Goal: Task Accomplishment & Management: Manage account settings

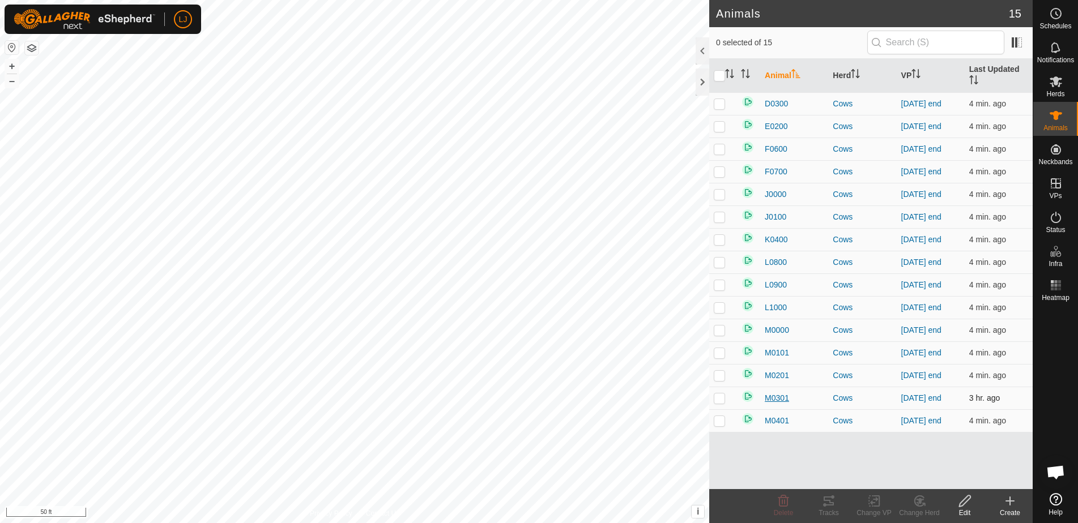
click at [775, 398] on span "M0301" at bounding box center [777, 398] width 24 height 12
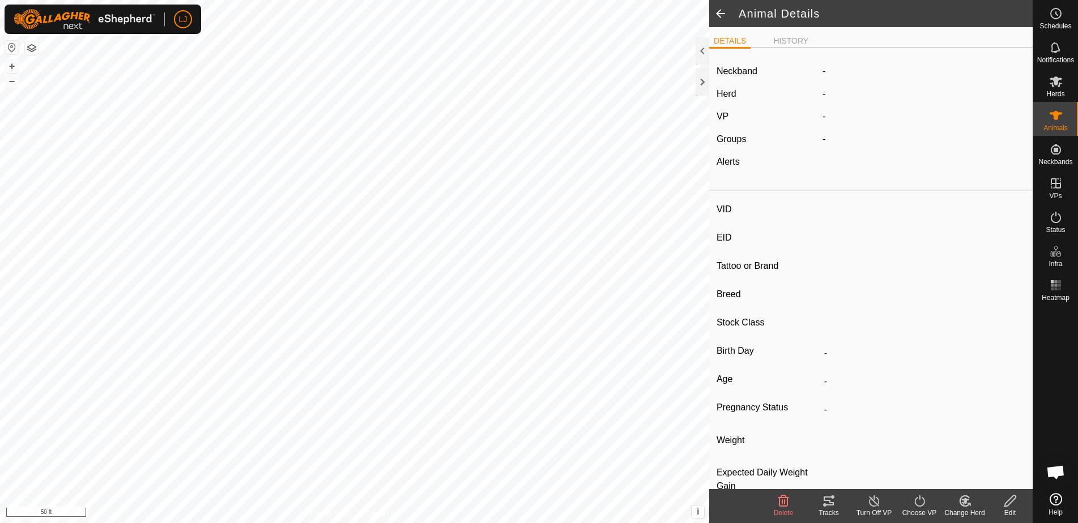
click at [1011, 502] on icon at bounding box center [1009, 501] width 11 height 11
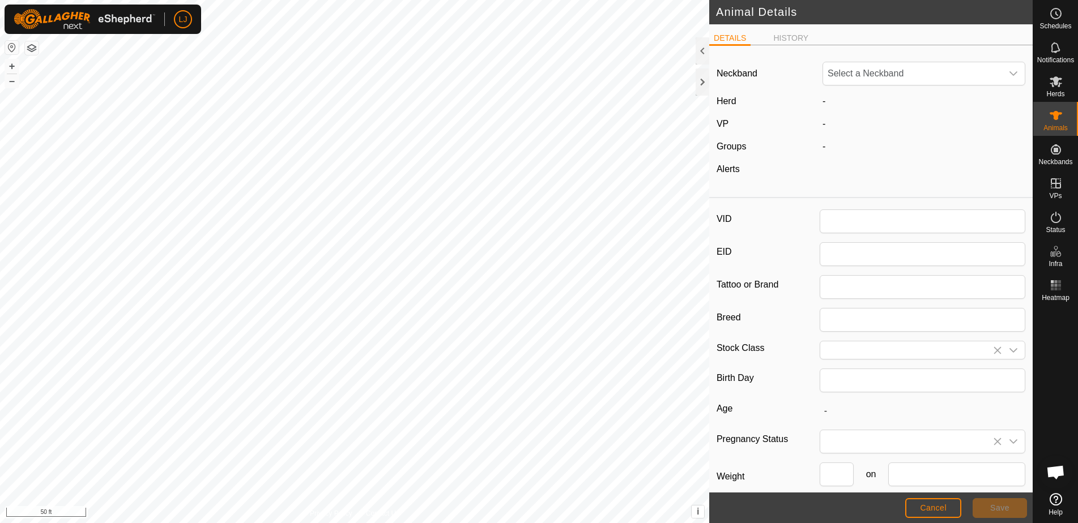
type input "M0301"
type input "Highland"
type input "Bull"
click at [898, 78] on span "3704337274" at bounding box center [912, 73] width 179 height 23
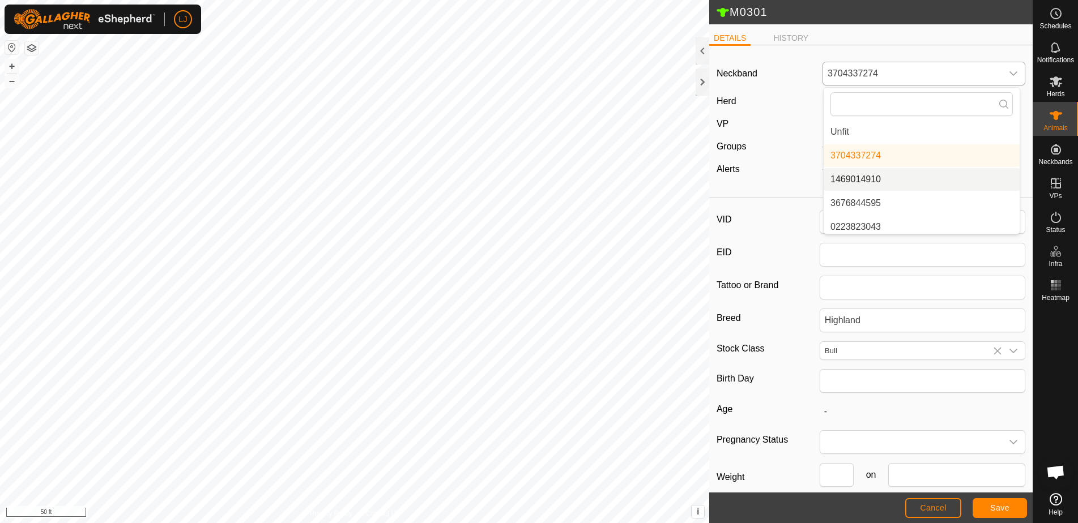
click at [892, 177] on li "1469014910" at bounding box center [921, 179] width 196 height 23
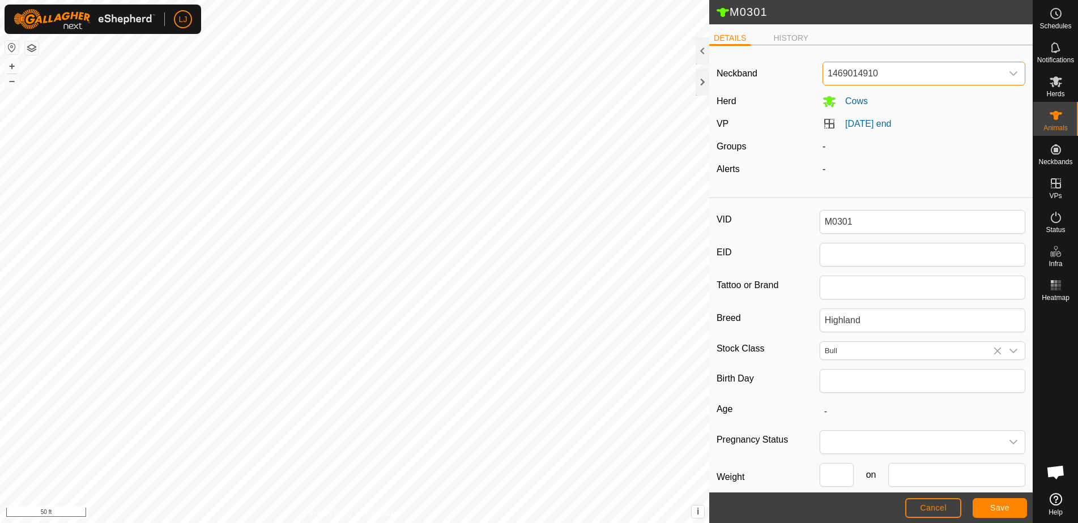
click at [998, 505] on span "Save" at bounding box center [999, 507] width 19 height 9
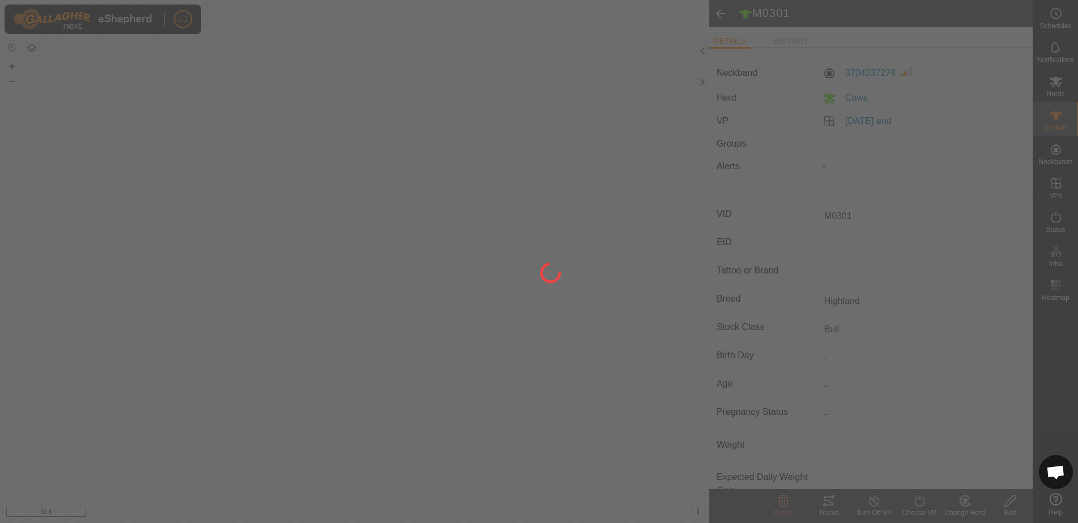
type input "-"
type input "0 kg"
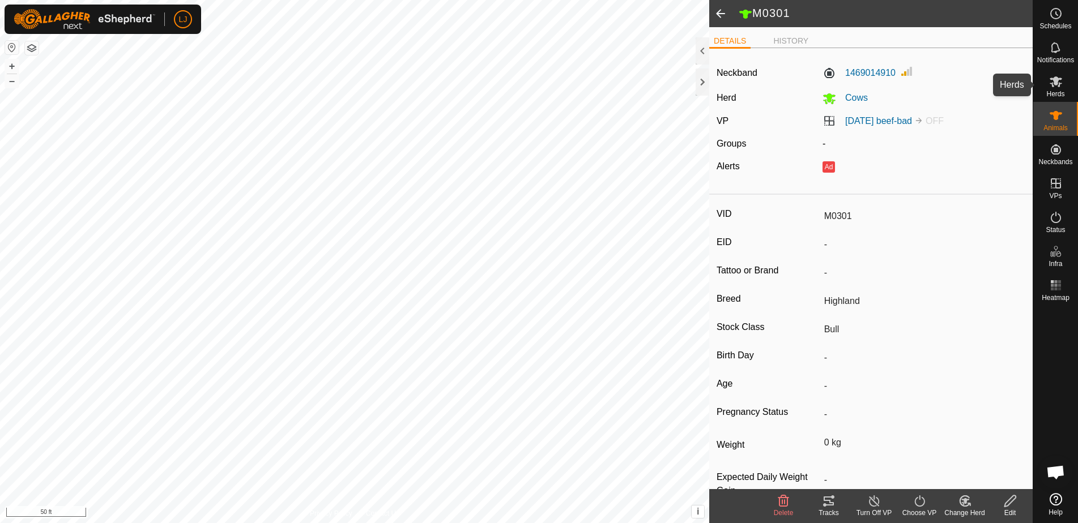
click at [1052, 86] on icon at bounding box center [1055, 81] width 12 height 11
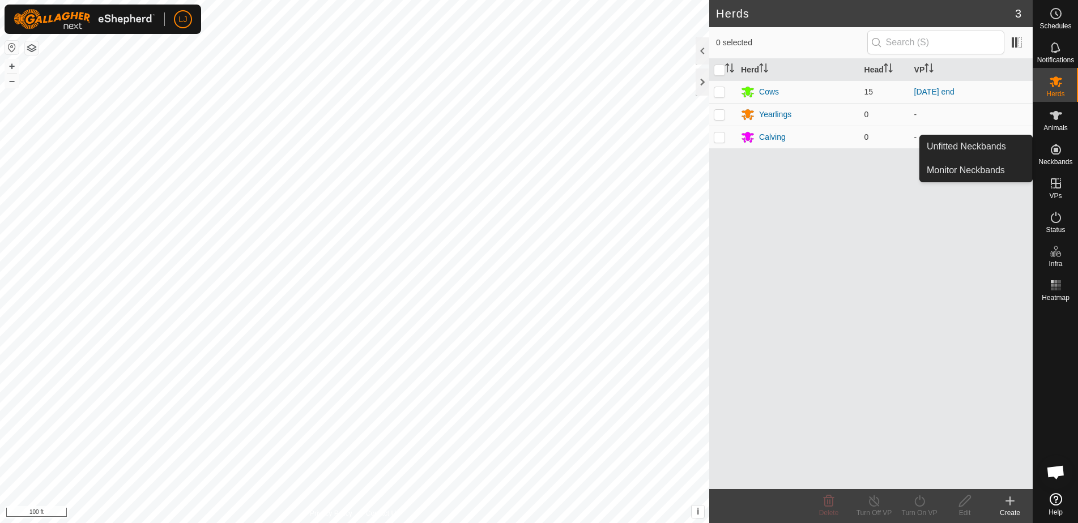
click at [1067, 162] on span "Neckbands" at bounding box center [1055, 162] width 34 height 7
click at [954, 146] on link "Unfitted Neckbands" at bounding box center [976, 146] width 112 height 23
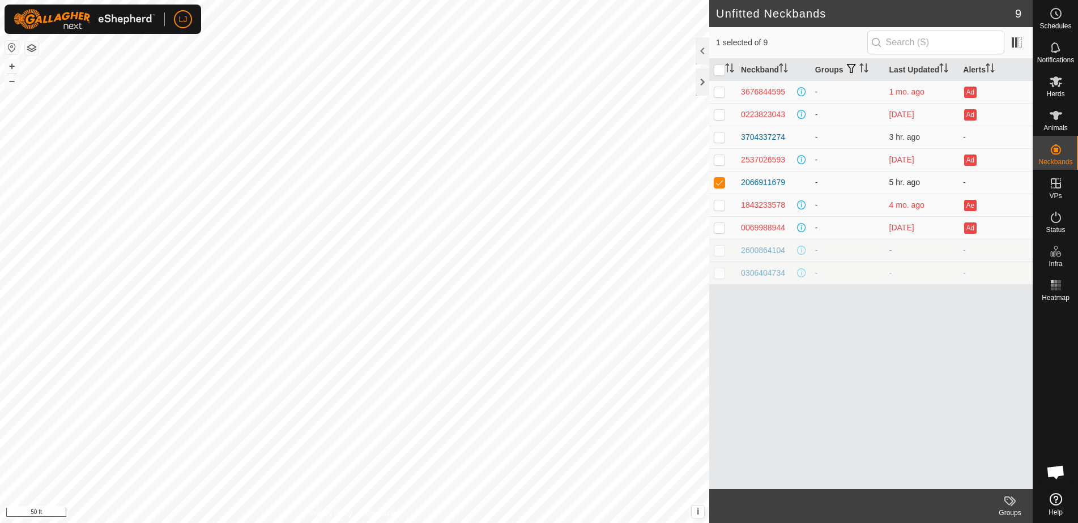
click at [717, 183] on p-checkbox at bounding box center [719, 182] width 11 height 9
click at [716, 183] on p-checkbox at bounding box center [719, 182] width 11 height 9
checkbox input "true"
click at [722, 138] on p-checkbox at bounding box center [719, 137] width 11 height 9
checkbox input "true"
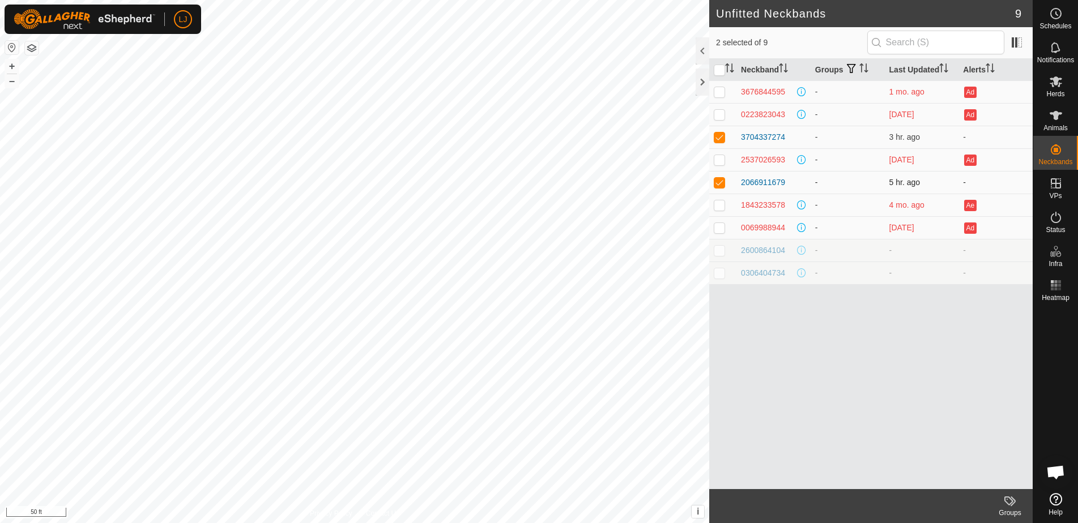
click at [720, 185] on p-checkbox at bounding box center [719, 182] width 11 height 9
checkbox input "false"
click at [724, 126] on td at bounding box center [722, 137] width 27 height 23
checkbox input "false"
click at [763, 135] on div "3704337274" at bounding box center [763, 137] width 44 height 12
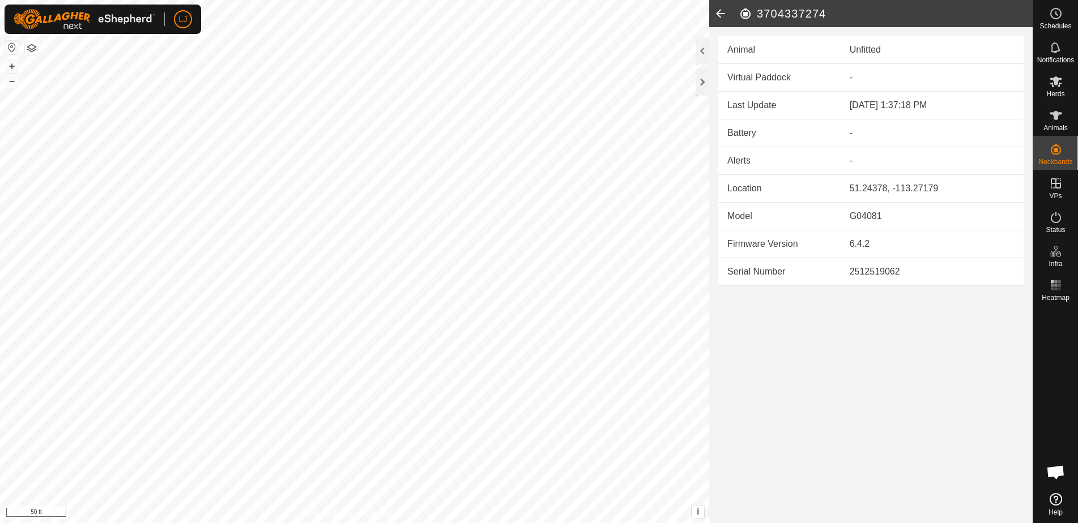
click at [718, 15] on icon at bounding box center [720, 13] width 23 height 27
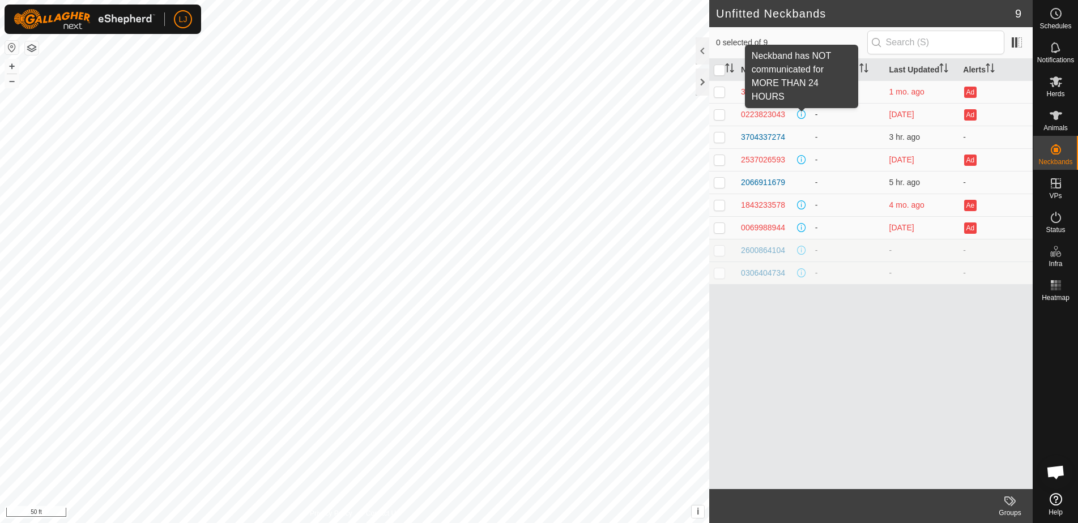
click at [803, 112] on span at bounding box center [801, 114] width 9 height 9
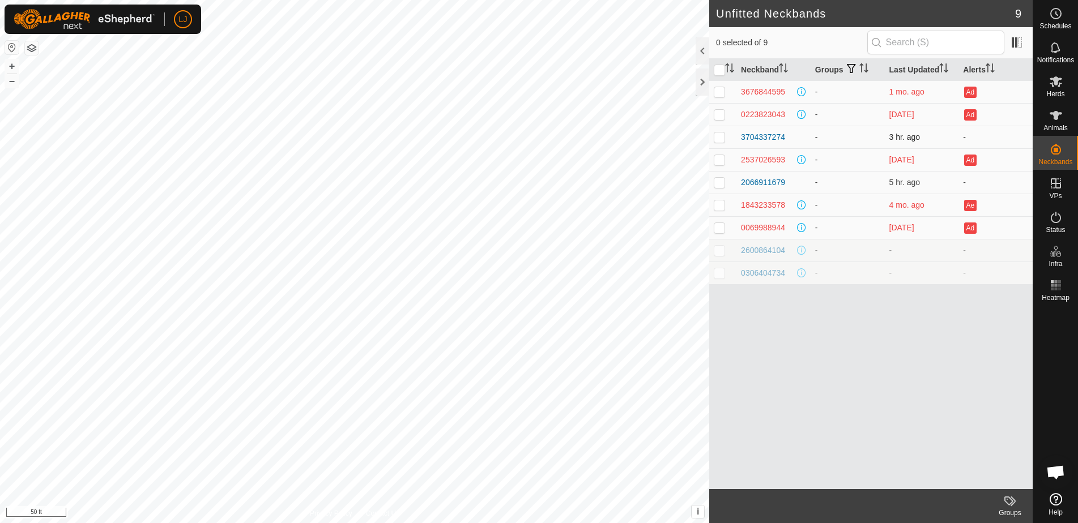
click at [722, 143] on td at bounding box center [722, 137] width 27 height 23
click at [718, 138] on p-checkbox at bounding box center [719, 137] width 11 height 9
checkbox input "false"
click at [718, 186] on p-checkbox at bounding box center [719, 182] width 11 height 9
click at [726, 182] on td at bounding box center [722, 182] width 27 height 23
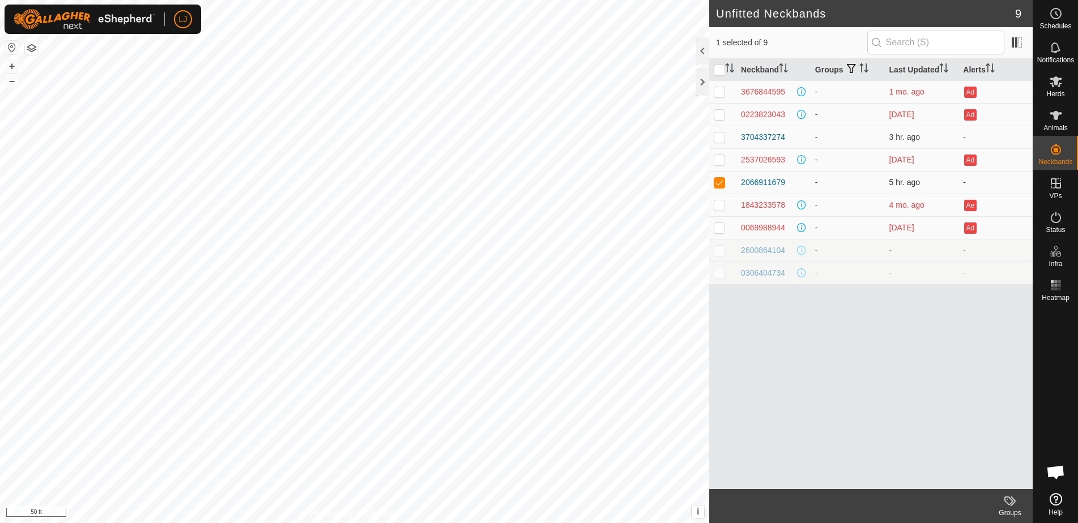
checkbox input "false"
click at [1054, 119] on icon at bounding box center [1055, 115] width 12 height 9
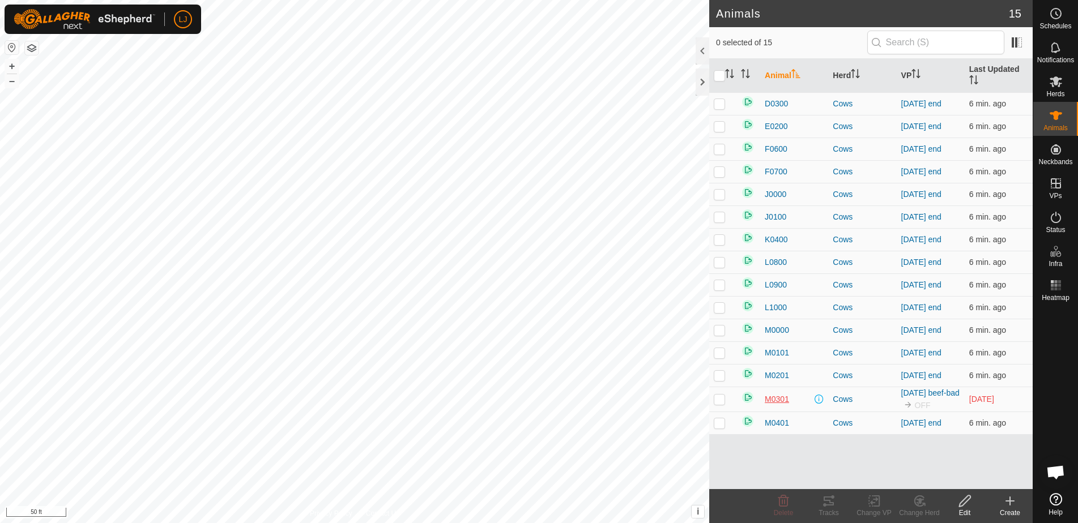
click at [780, 405] on span "M0301" at bounding box center [777, 400] width 24 height 12
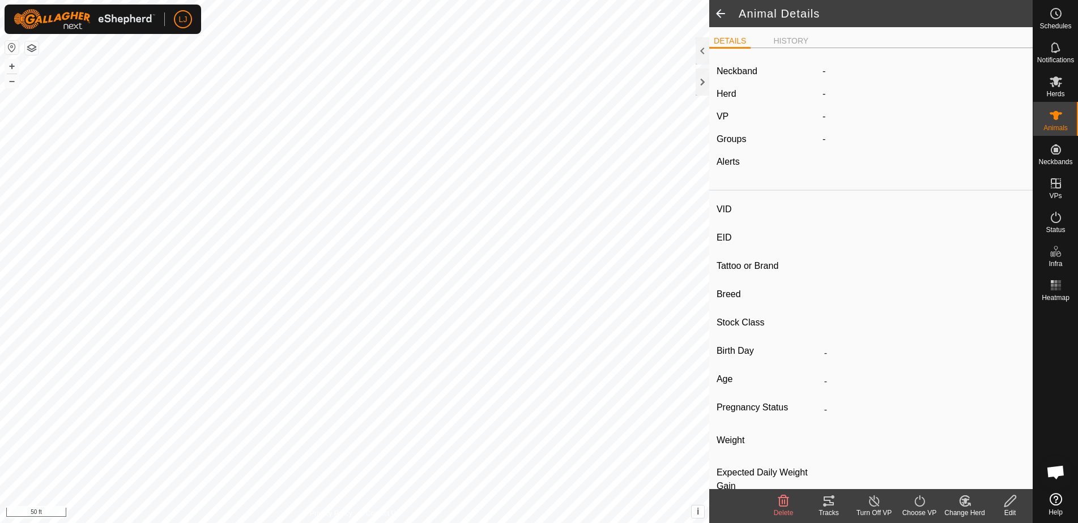
type input "M0301"
type input "-"
type input "Highland"
type input "Bull"
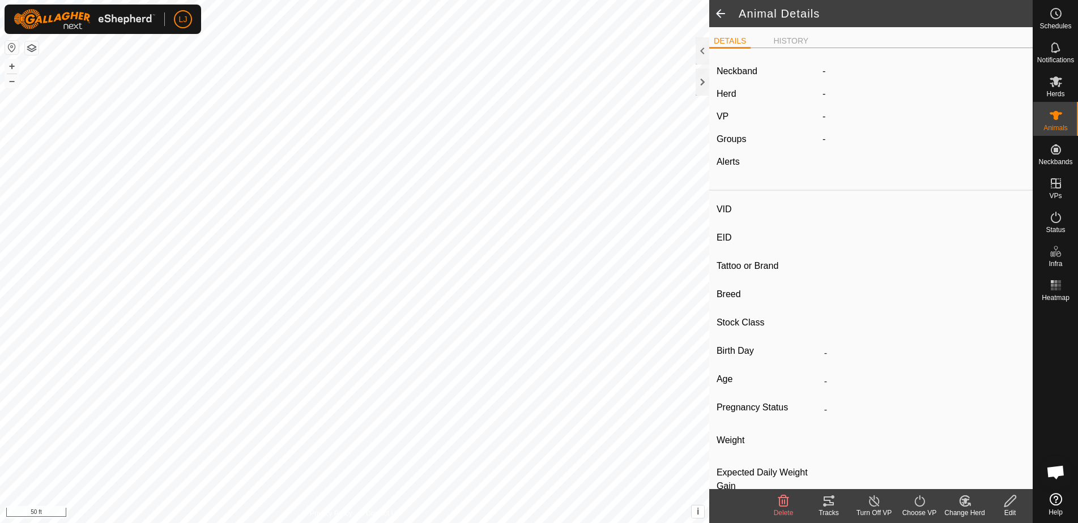
type input "0 kg"
type input "-"
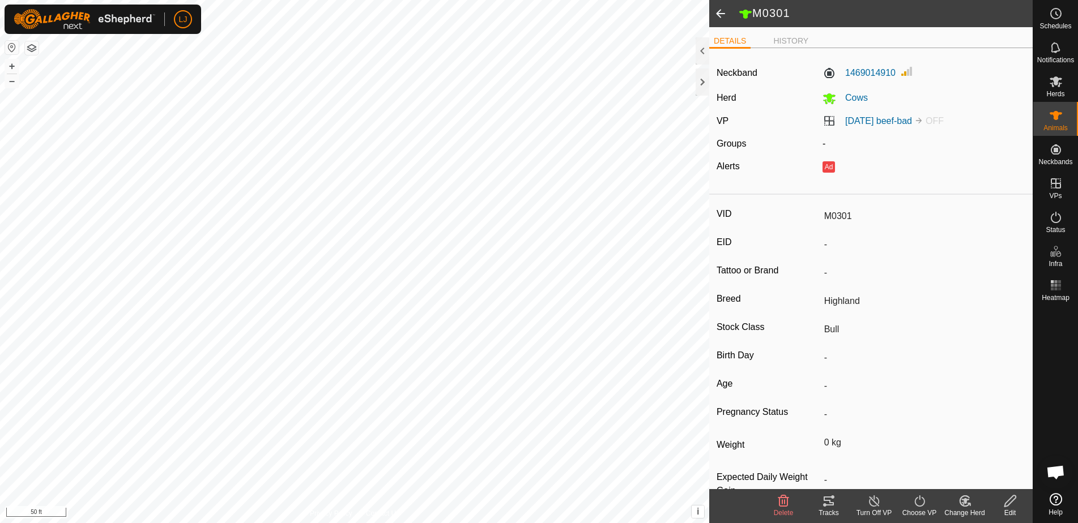
click at [768, 110] on div "Neckband 1469014910 Herd Cows VP 2025-09-30 beef-bad OFF Groups - Alerts Ad" at bounding box center [870, 123] width 323 height 132
click at [1054, 133] on div "Animals" at bounding box center [1055, 119] width 45 height 34
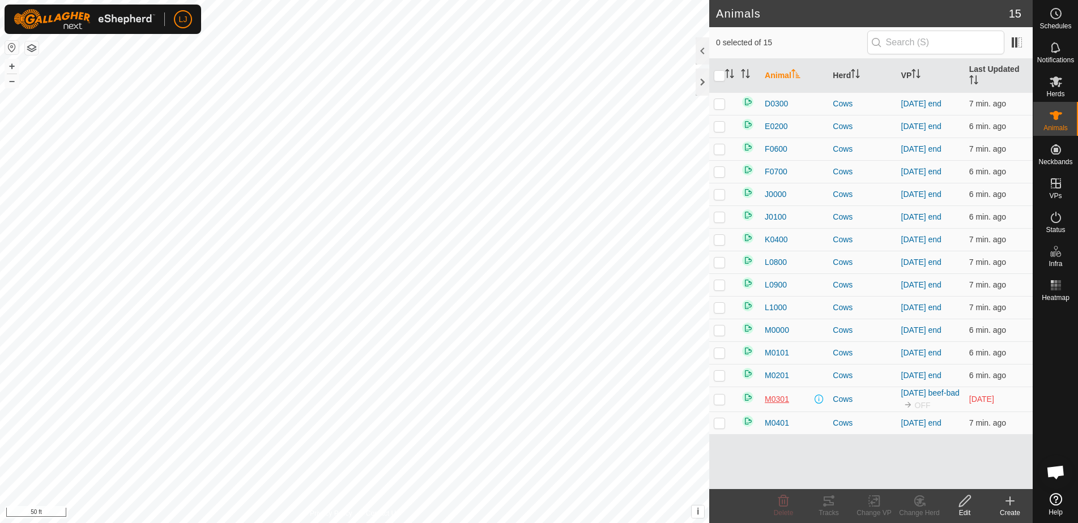
click at [773, 403] on span "M0301" at bounding box center [777, 400] width 24 height 12
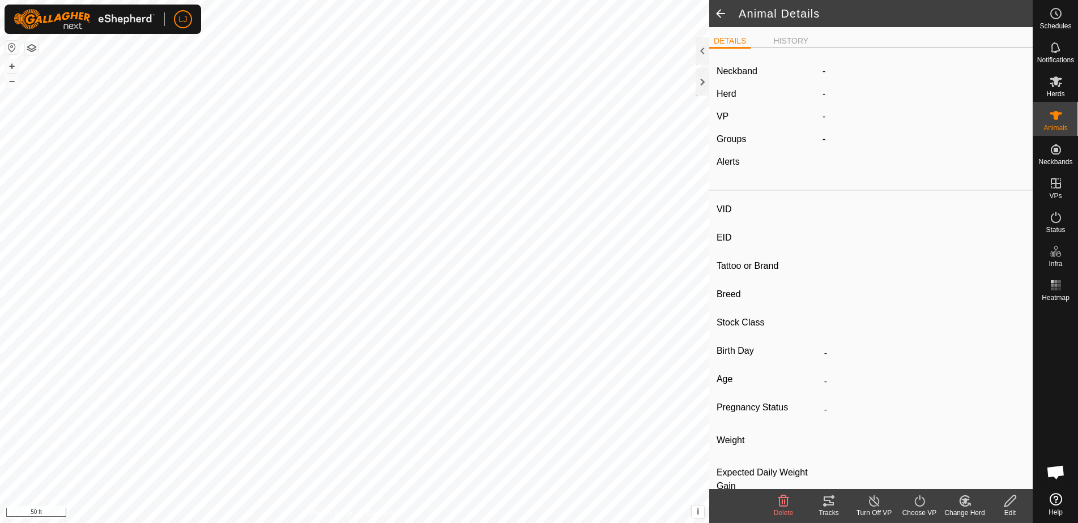
type input "M0301"
type input "-"
type input "Highland"
type input "Bull"
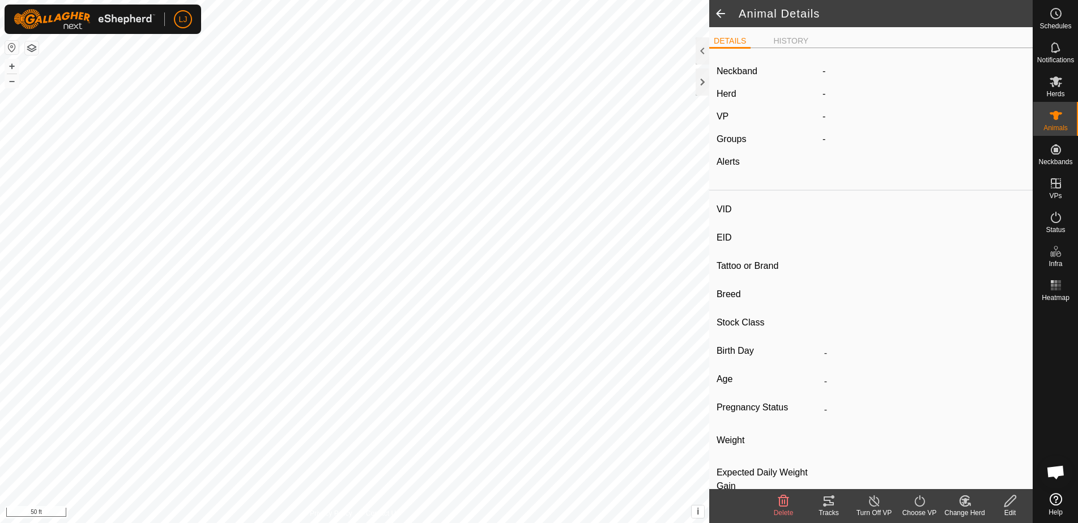
type input "0 kg"
type input "-"
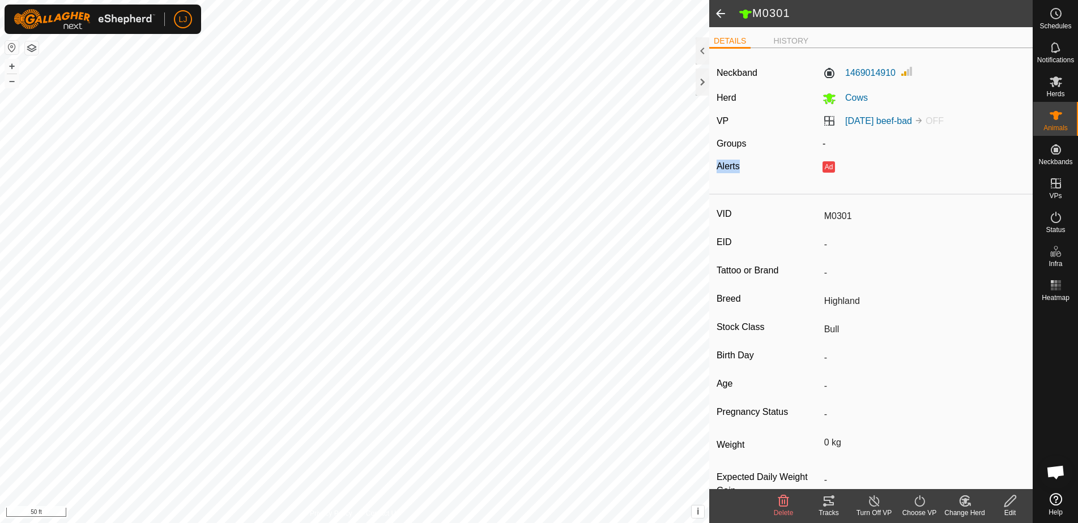
drag, startPoint x: 727, startPoint y: 166, endPoint x: 777, endPoint y: 166, distance: 50.4
click at [777, 166] on div "Alerts" at bounding box center [765, 167] width 106 height 14
click at [913, 176] on div "Neckband 1469014910 Herd Cows VP 2025-09-30 beef-bad OFF Groups - Alerts Ad" at bounding box center [870, 123] width 323 height 132
click at [1048, 88] on es-mob-svg-icon at bounding box center [1055, 81] width 20 height 18
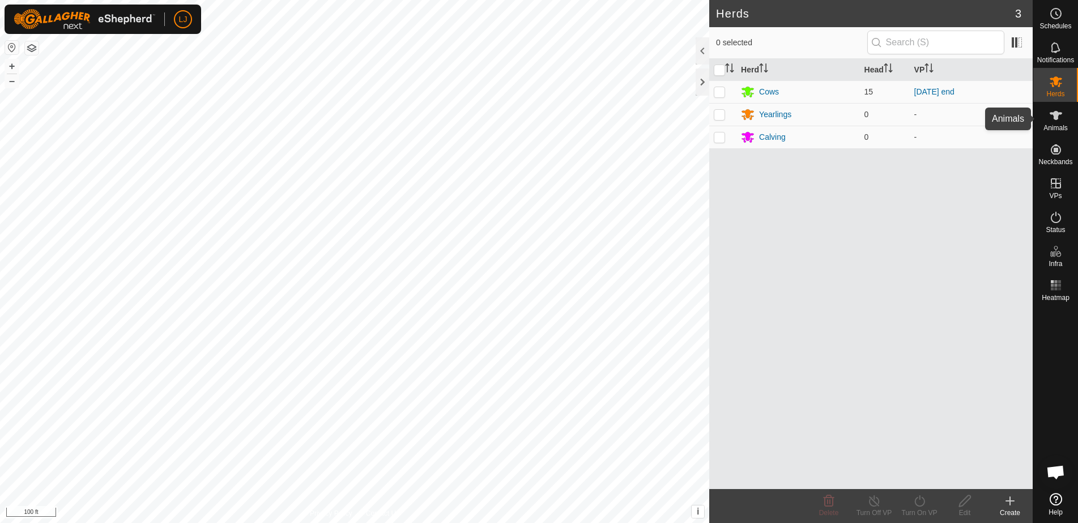
click at [1056, 123] on es-animals-svg-icon at bounding box center [1055, 115] width 20 height 18
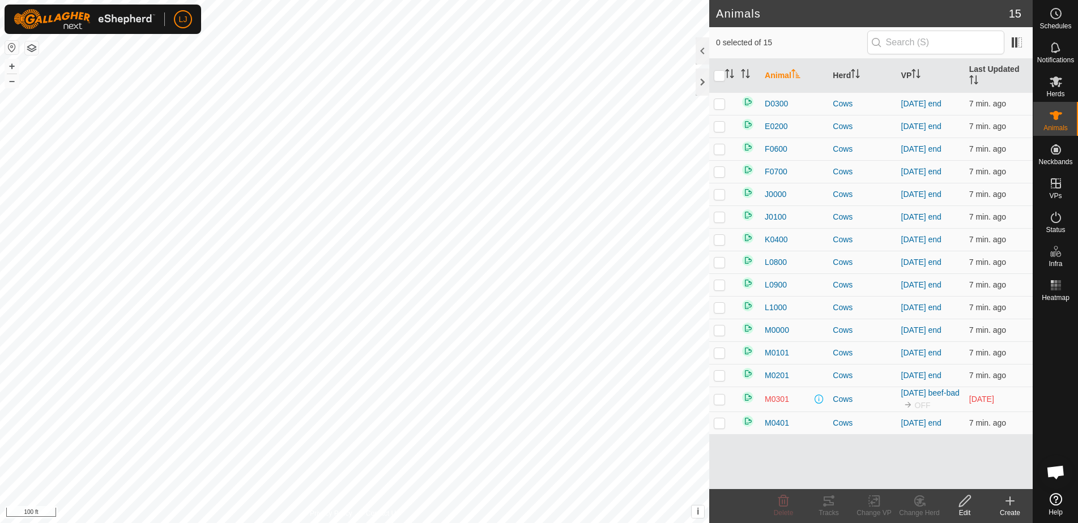
click at [715, 404] on p-checkbox at bounding box center [719, 399] width 11 height 9
checkbox input "true"
click at [879, 507] on icon at bounding box center [874, 501] width 14 height 14
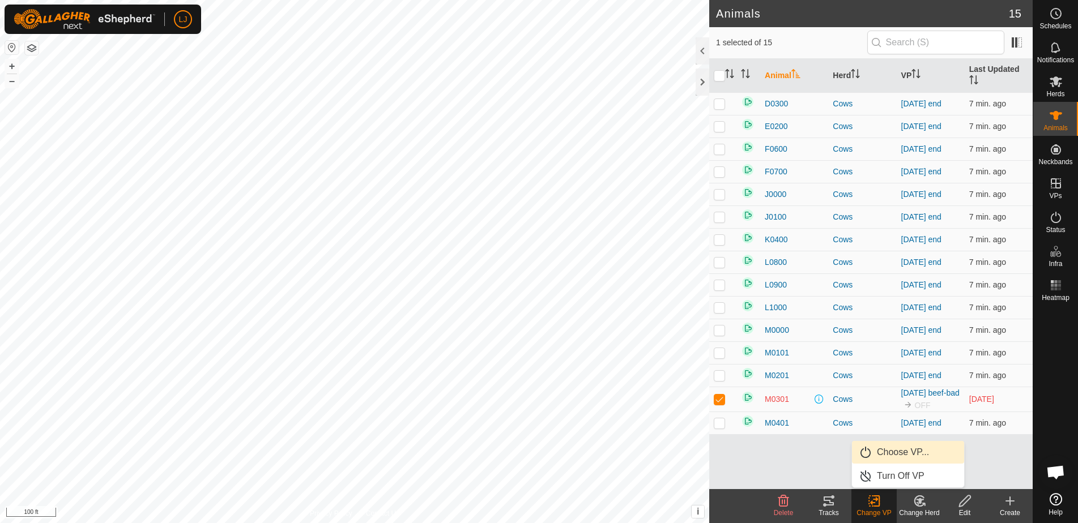
click at [906, 448] on link "Choose VP..." at bounding box center [908, 452] width 112 height 23
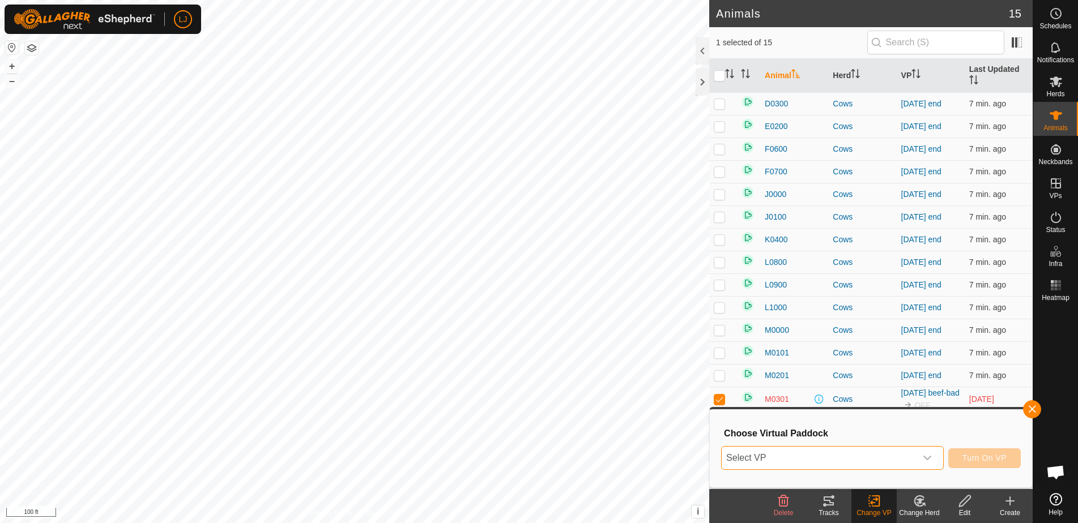
click at [879, 453] on span "Select VP" at bounding box center [818, 458] width 194 height 23
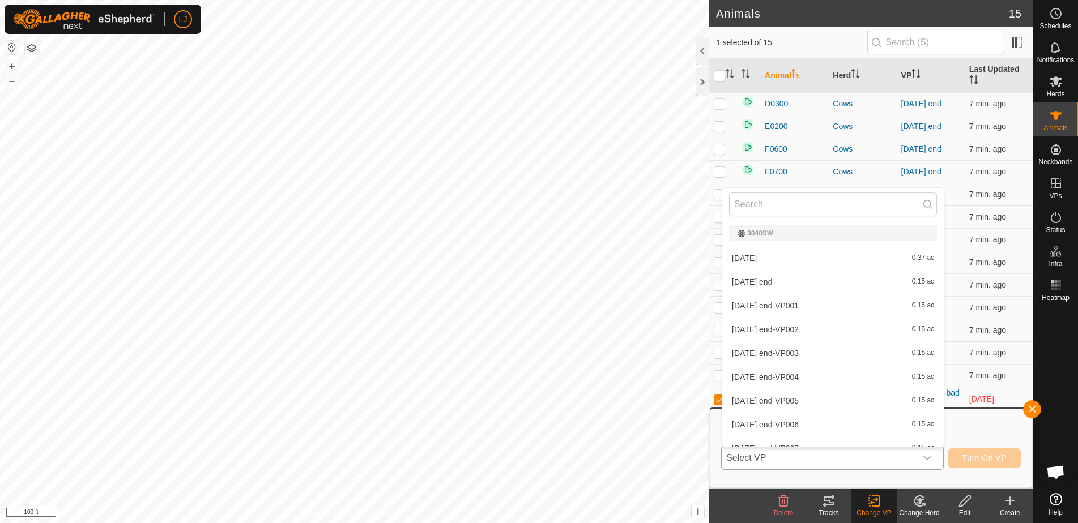
click at [805, 277] on li "2025-10-11 end 0.15 ac" at bounding box center [832, 282] width 221 height 23
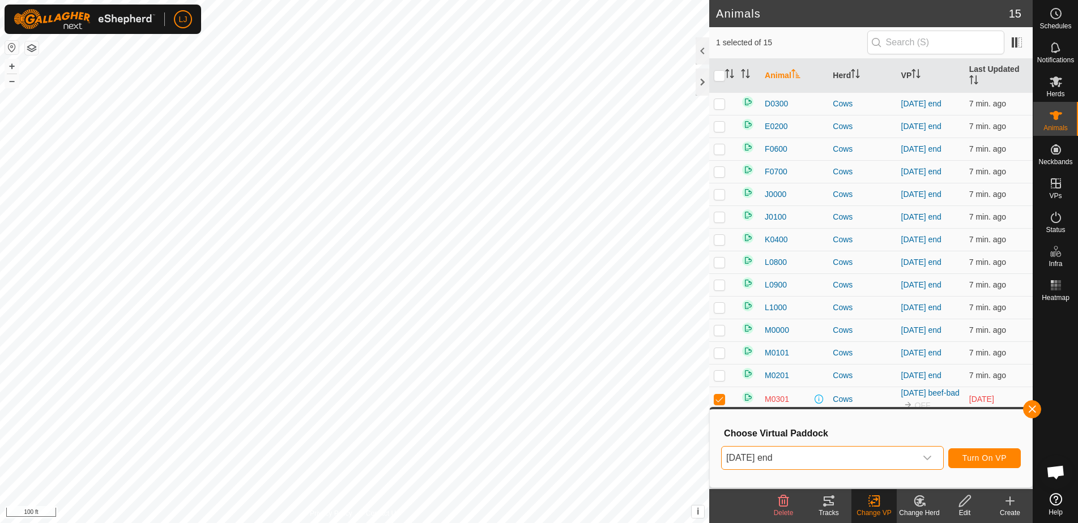
click at [979, 455] on span "Turn On VP" at bounding box center [984, 458] width 44 height 9
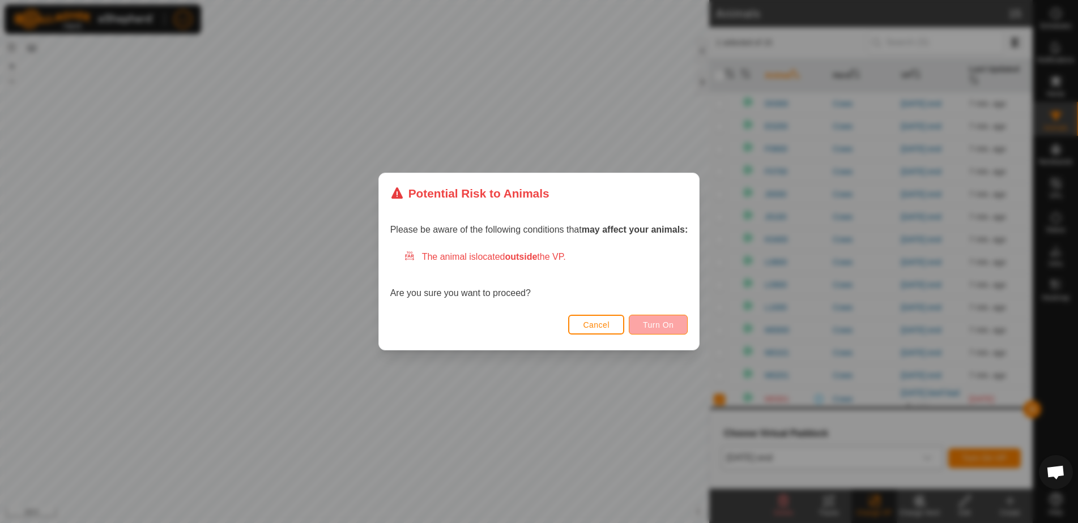
click at [659, 326] on span "Turn On" at bounding box center [658, 325] width 31 height 9
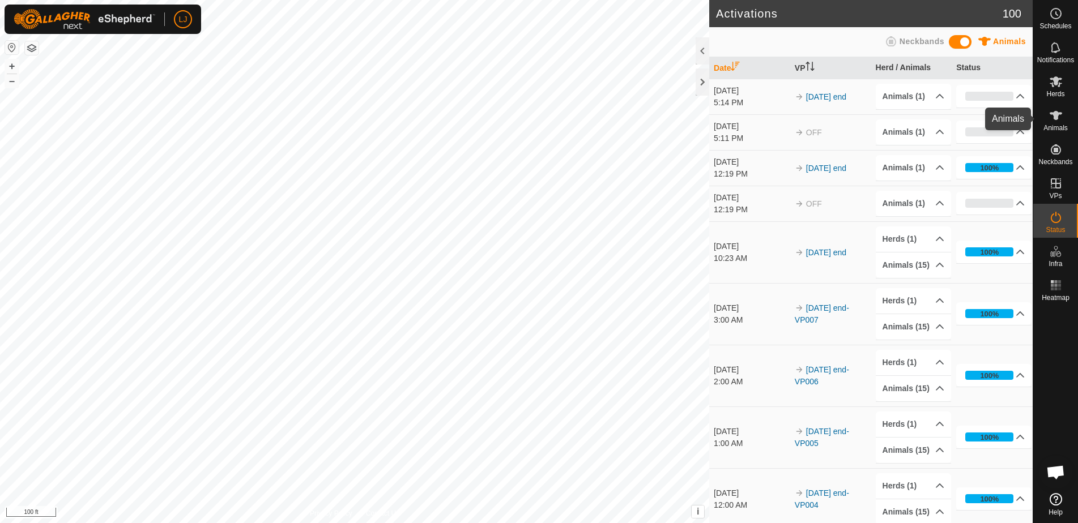
click at [1058, 123] on es-animals-svg-icon at bounding box center [1055, 115] width 20 height 18
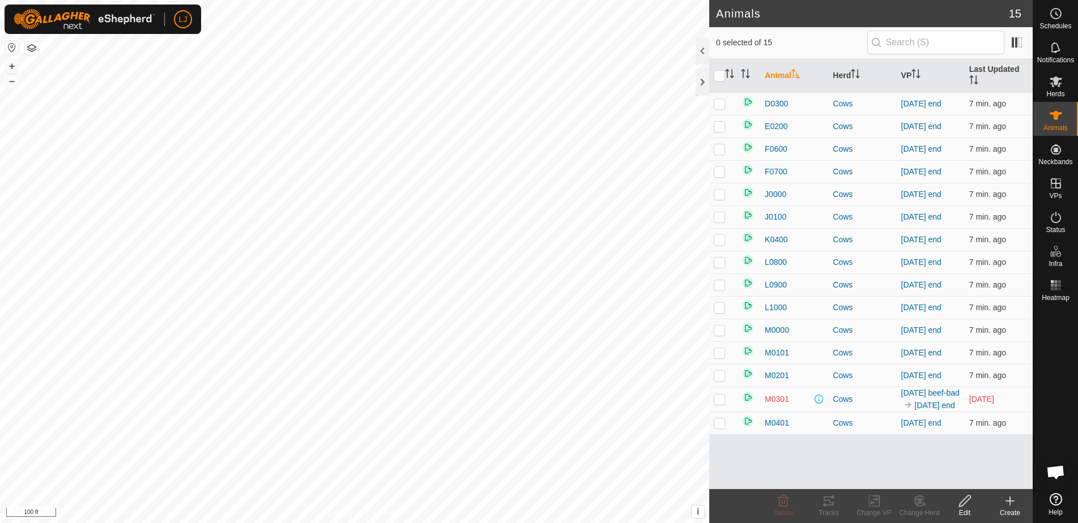
click at [724, 404] on p-checkbox at bounding box center [719, 399] width 11 height 9
checkbox input "true"
click at [769, 405] on span "M0301" at bounding box center [777, 400] width 24 height 12
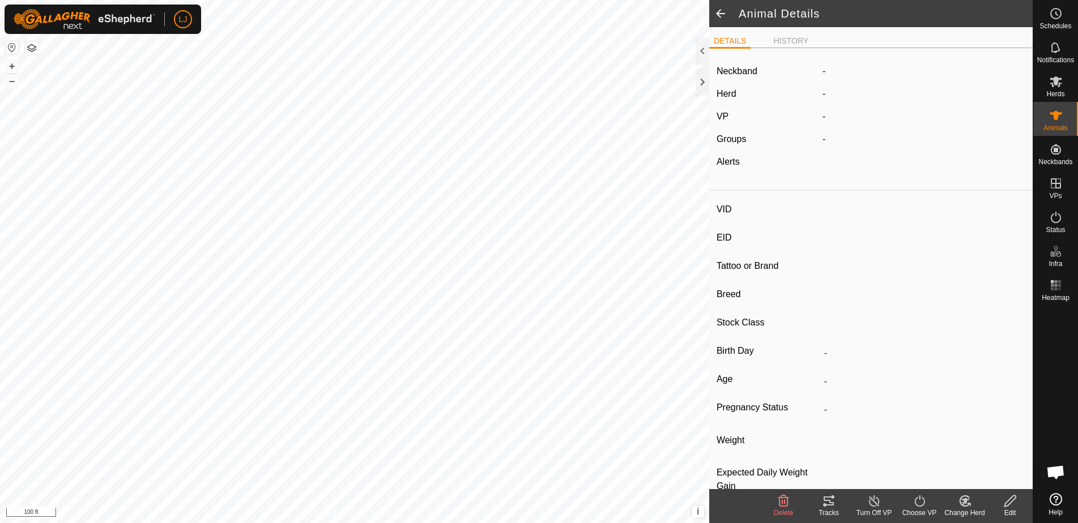
type input "M0301"
type input "-"
type input "Highland"
type input "Bull"
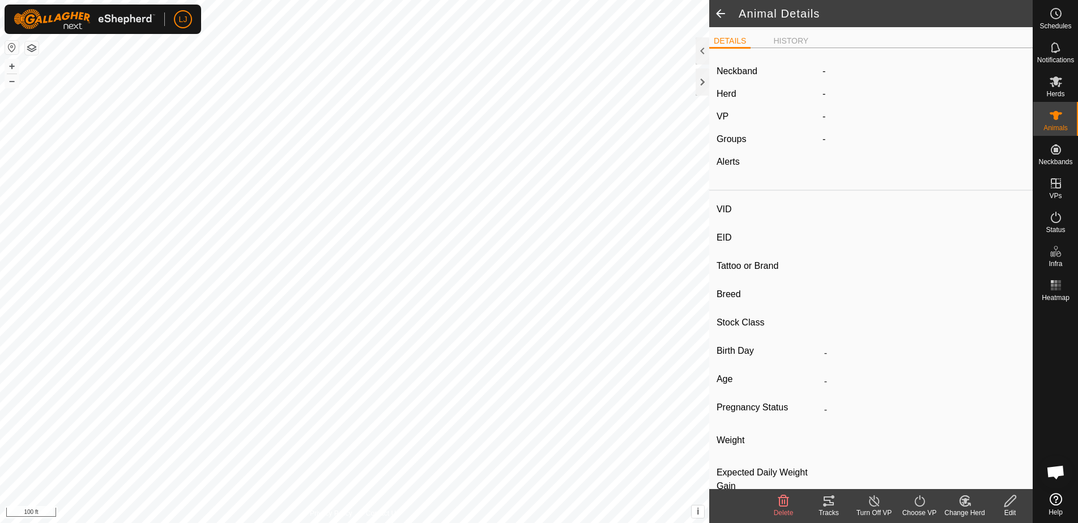
type input "0 kg"
type input "-"
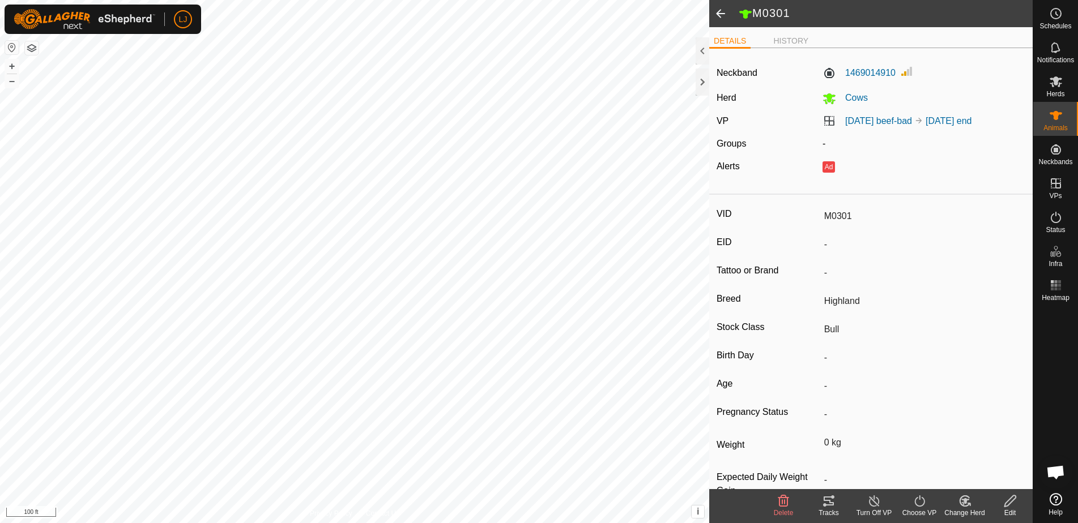
click at [769, 405] on label "Pregnancy Status" at bounding box center [767, 412] width 103 height 15
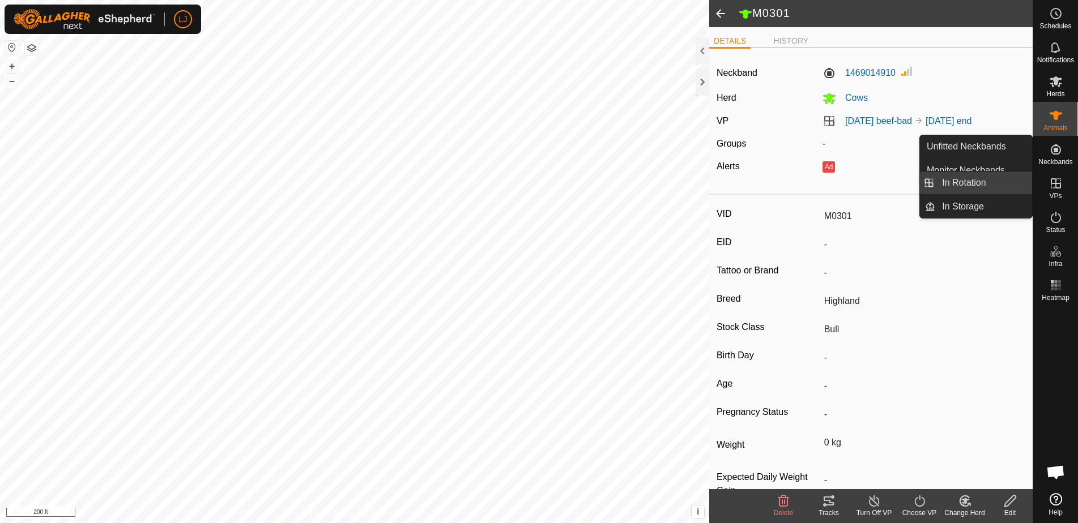
click at [967, 180] on link "In Rotation" at bounding box center [983, 183] width 97 height 23
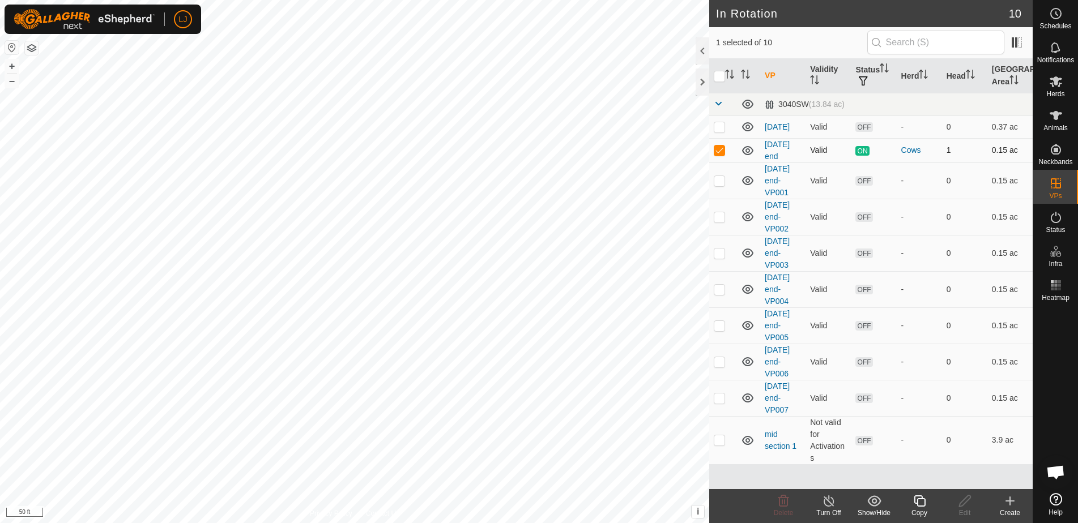
click at [721, 150] on p-checkbox at bounding box center [719, 150] width 11 height 9
click at [722, 155] on p-checkbox at bounding box center [719, 150] width 11 height 9
checkbox input "true"
click at [924, 506] on icon at bounding box center [918, 501] width 11 height 11
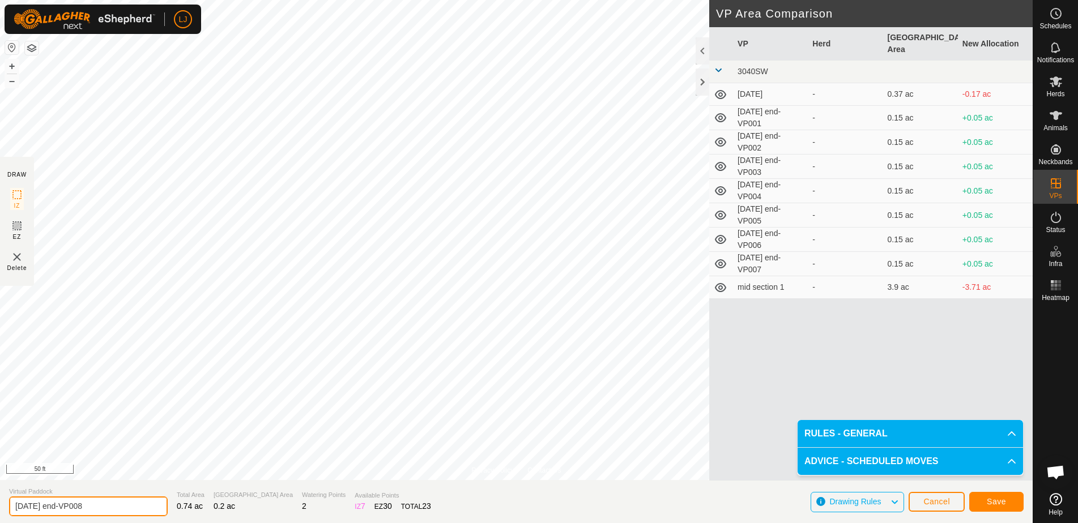
drag, startPoint x: 52, startPoint y: 508, endPoint x: 168, endPoint y: 508, distance: 116.7
click at [168, 508] on section "Virtual Paddock 2025-10-11 end-VP008 Total Area 0.74 ac Grazing Area 0.2 ac Wat…" at bounding box center [516, 501] width 1032 height 43
type input "[DATE]"
click at [988, 503] on span "Save" at bounding box center [996, 501] width 19 height 9
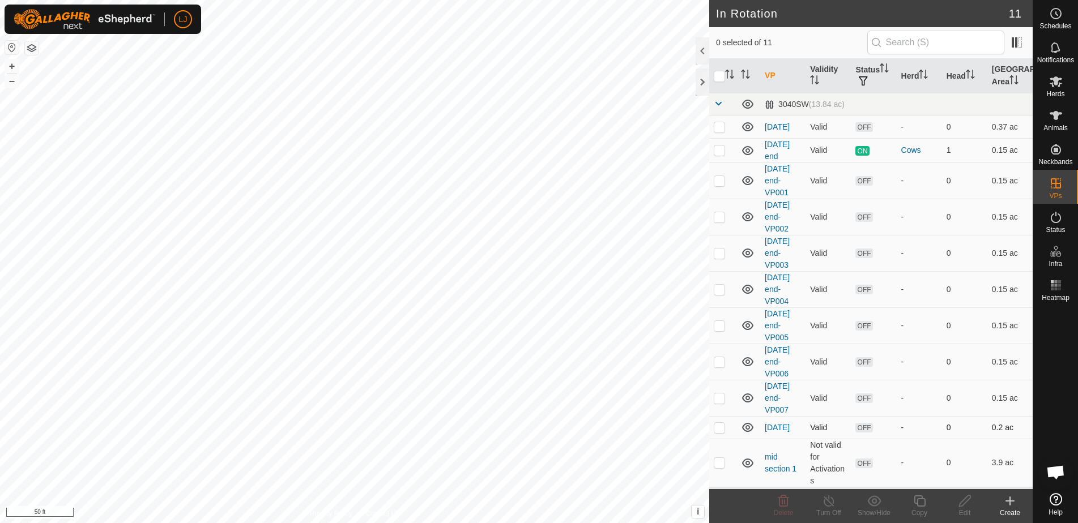
scroll to position [2, 0]
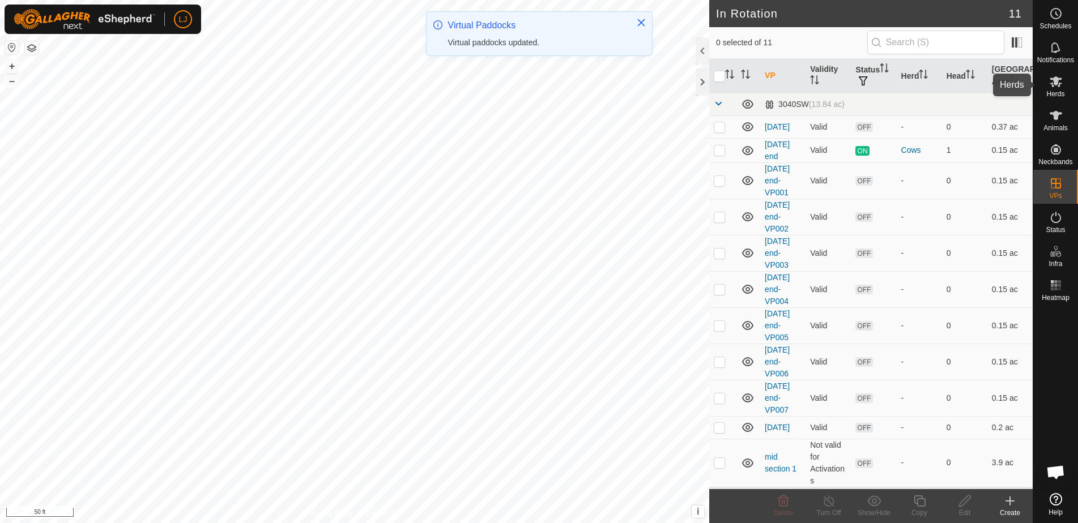
click at [1056, 82] on icon at bounding box center [1055, 81] width 12 height 11
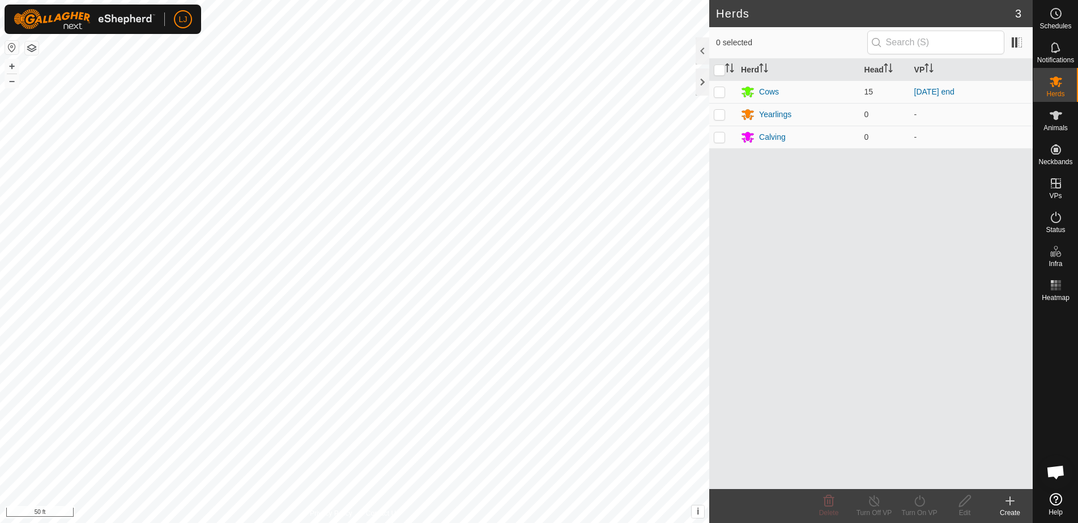
drag, startPoint x: 715, startPoint y: 92, endPoint x: 743, endPoint y: 156, distance: 70.0
click at [715, 92] on p-checkbox at bounding box center [719, 91] width 11 height 9
checkbox input "true"
click at [916, 506] on icon at bounding box center [919, 501] width 14 height 14
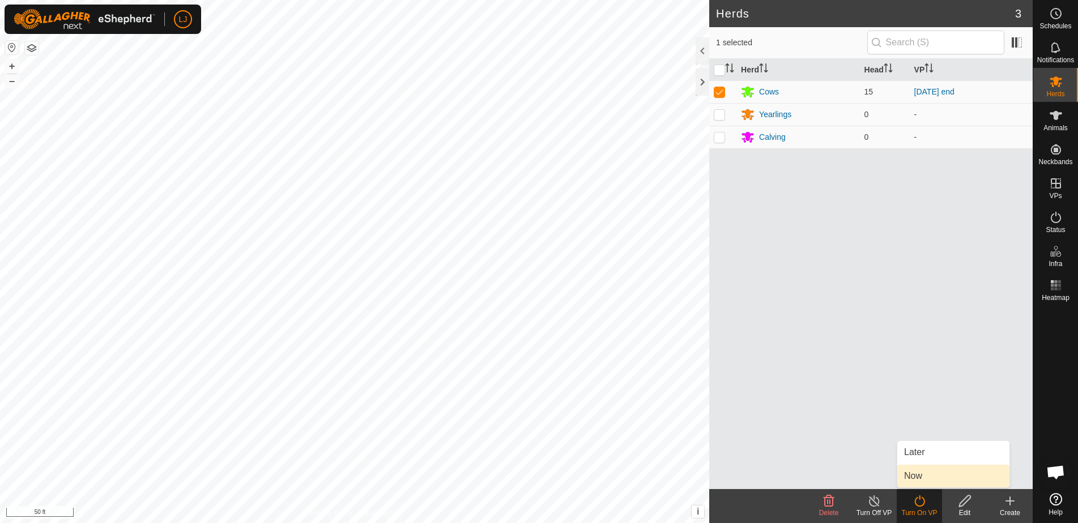
click at [918, 481] on link "Now" at bounding box center [953, 476] width 112 height 23
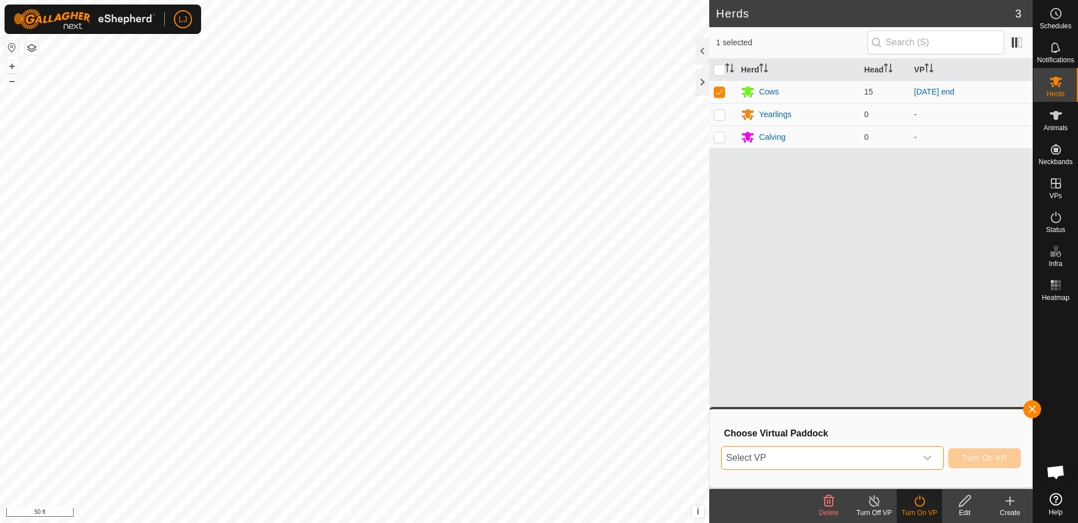
click at [853, 462] on span "Select VP" at bounding box center [818, 458] width 194 height 23
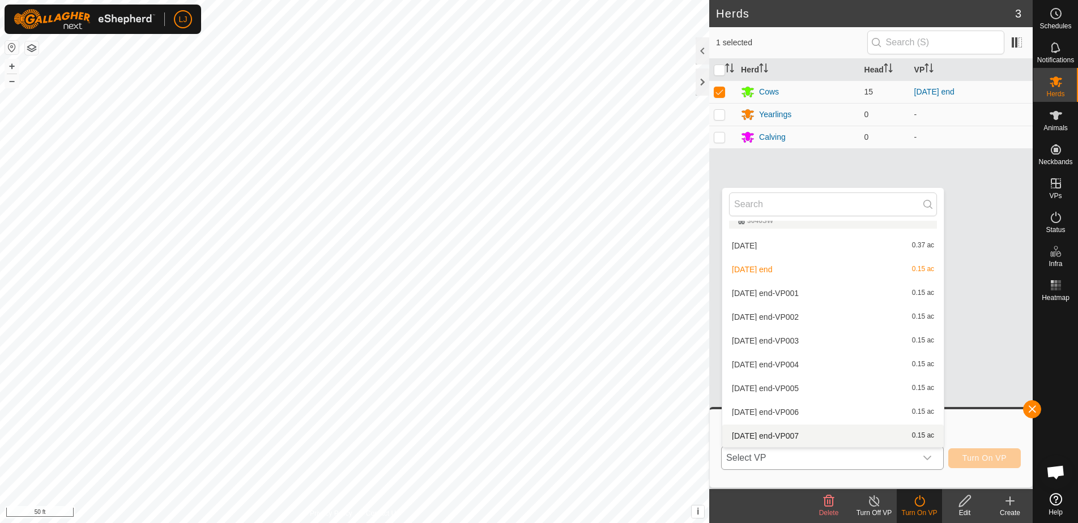
scroll to position [60, 0]
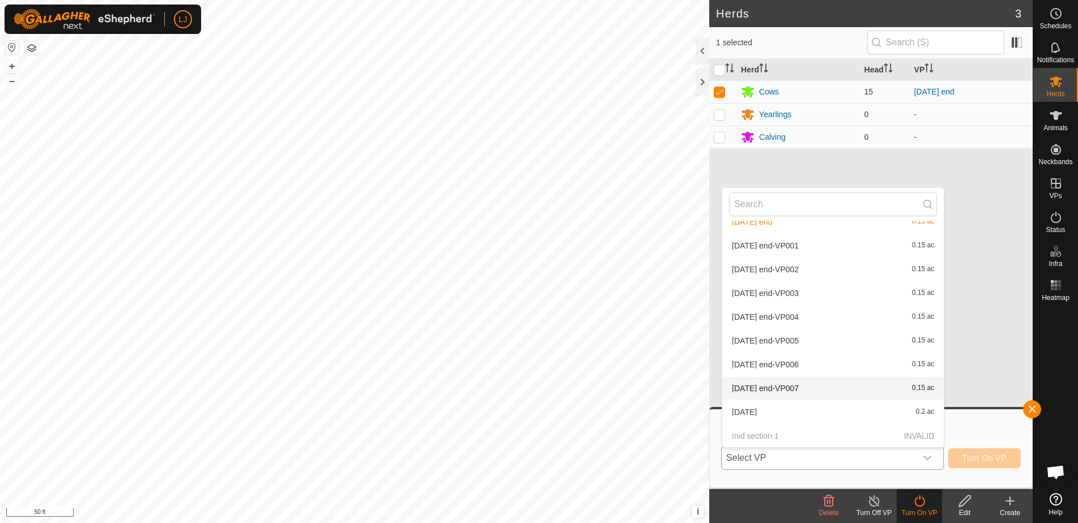
click at [755, 411] on span "[DATE]" at bounding box center [744, 412] width 25 height 8
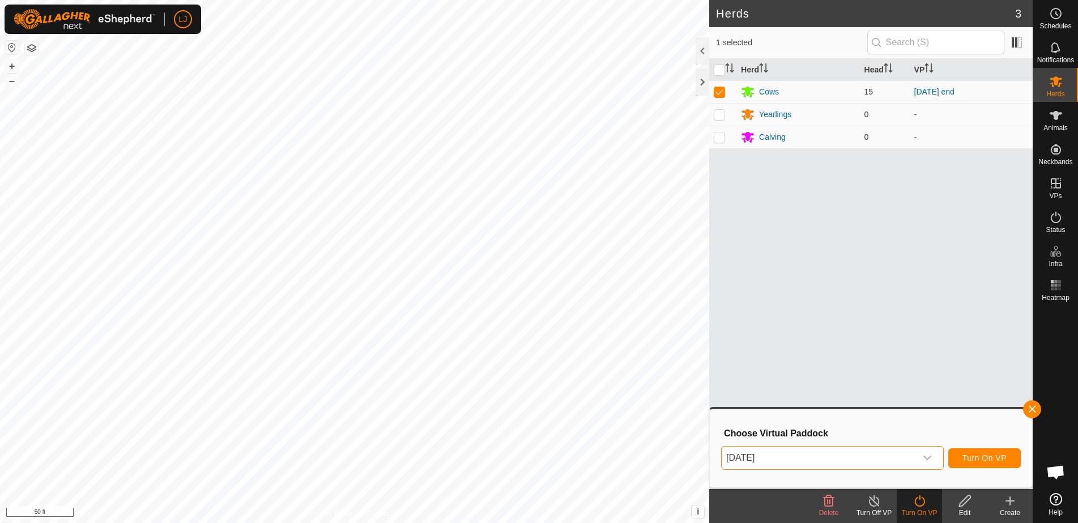
click at [996, 460] on span "Turn On VP" at bounding box center [984, 458] width 44 height 9
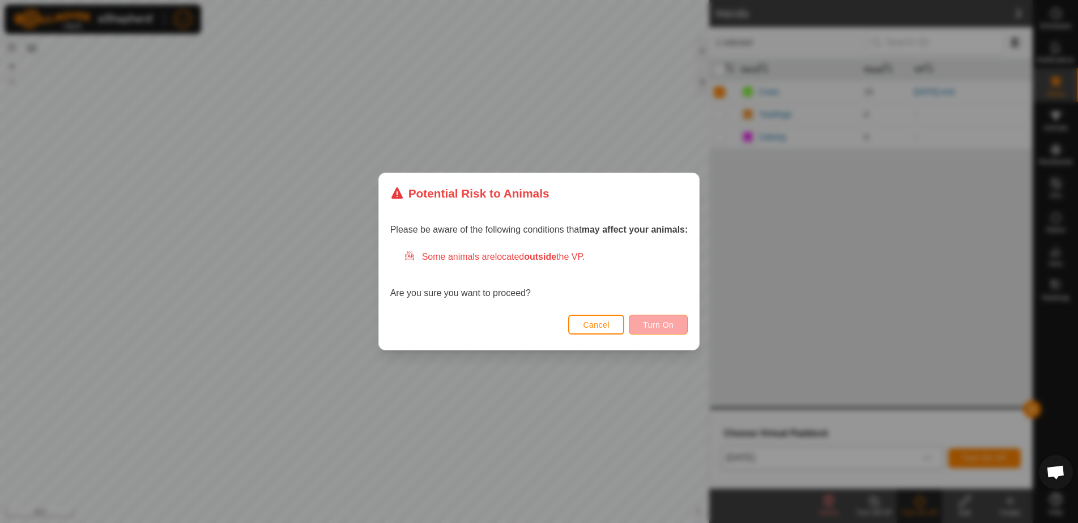
click at [656, 324] on span "Turn On" at bounding box center [658, 325] width 31 height 9
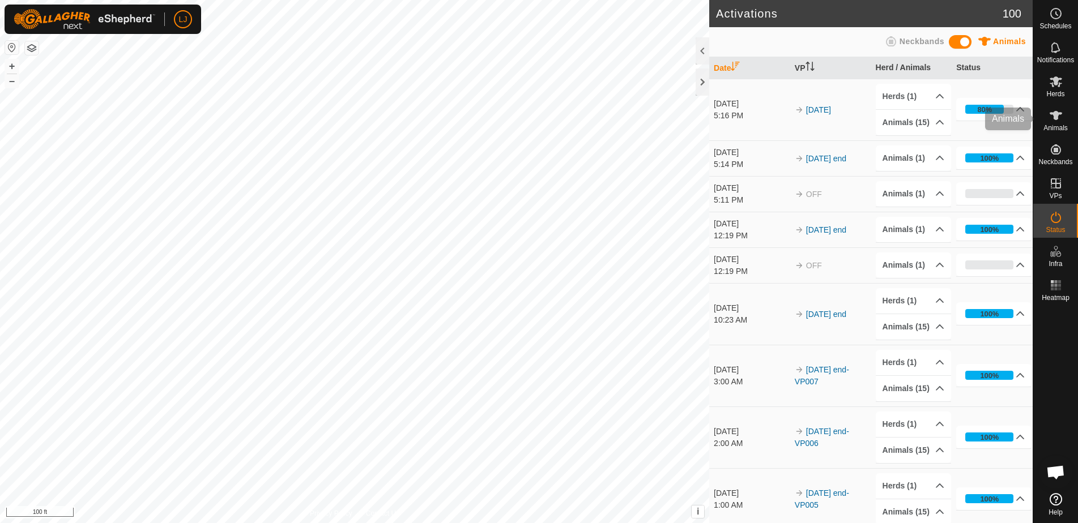
click at [1062, 121] on icon at bounding box center [1056, 116] width 14 height 14
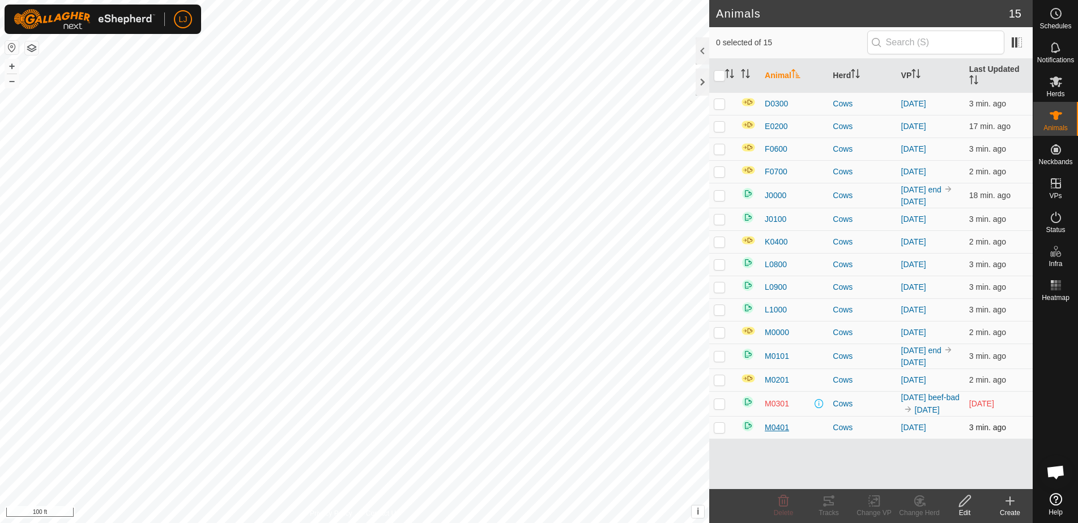
click at [782, 434] on span "M0401" at bounding box center [777, 428] width 24 height 12
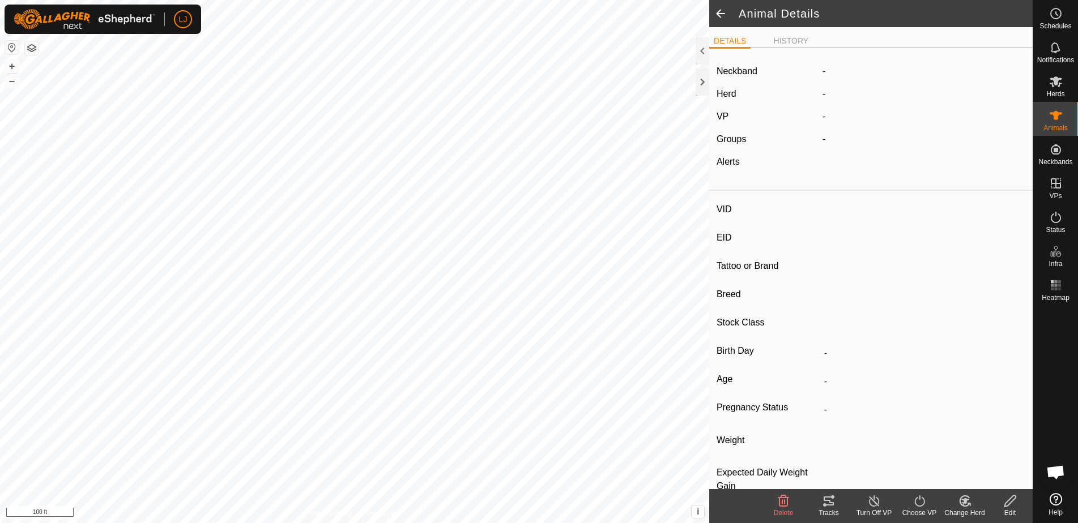
type input "M0401"
type input "-"
type input "Highland X"
type input "Heifer"
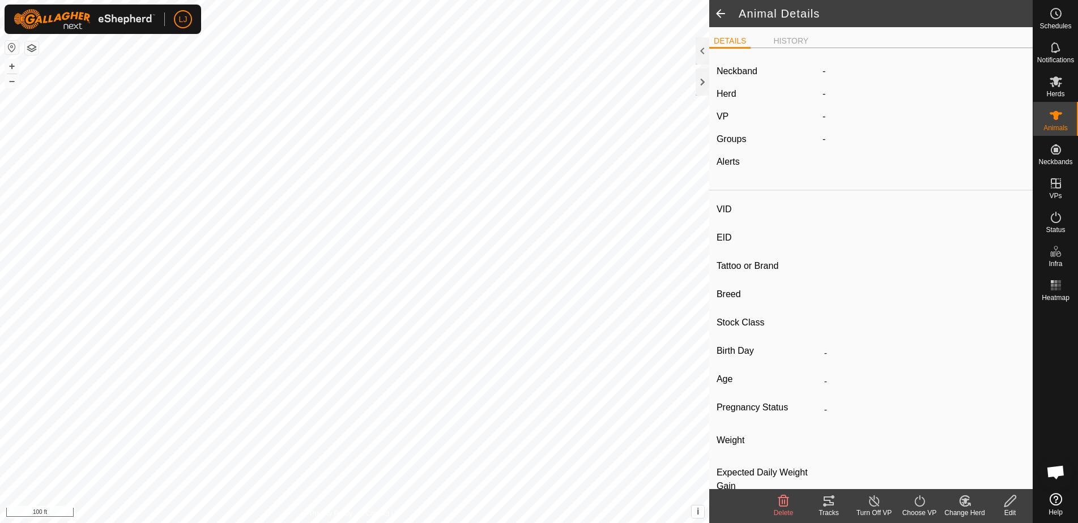
type input "Empty"
type input "-1 kg"
type input "-"
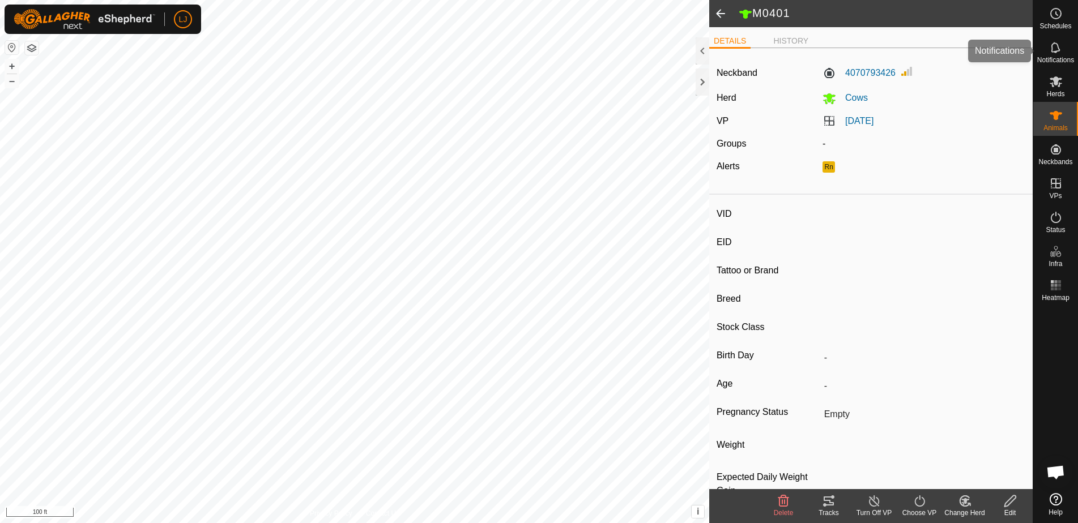
click at [1068, 57] on span "Notifications" at bounding box center [1055, 60] width 37 height 7
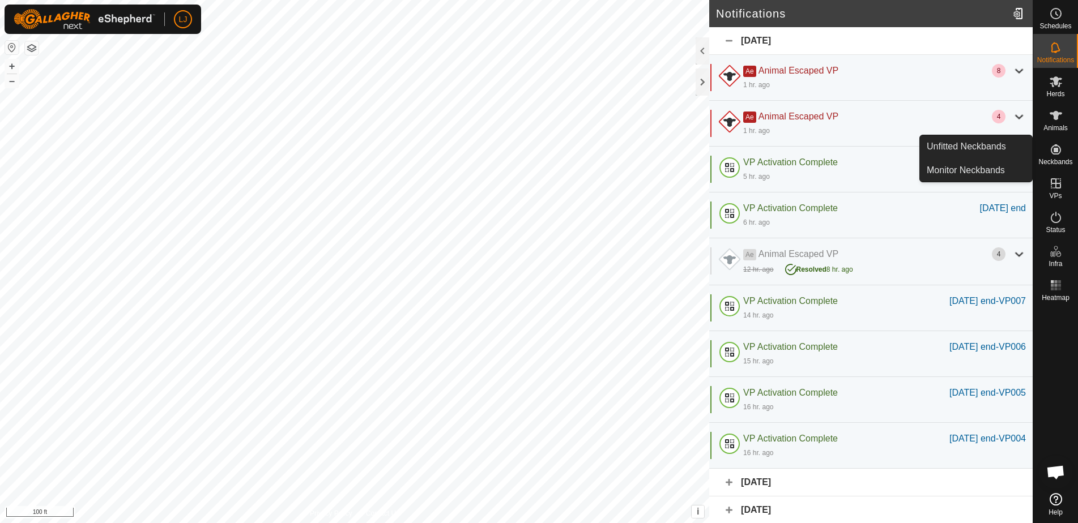
click at [1058, 168] on div "Neckbands" at bounding box center [1055, 153] width 45 height 34
click at [1047, 144] on es-neckbands-svg-icon at bounding box center [1055, 149] width 20 height 18
click at [1001, 174] on link "Monitor Neckbands" at bounding box center [976, 170] width 112 height 23
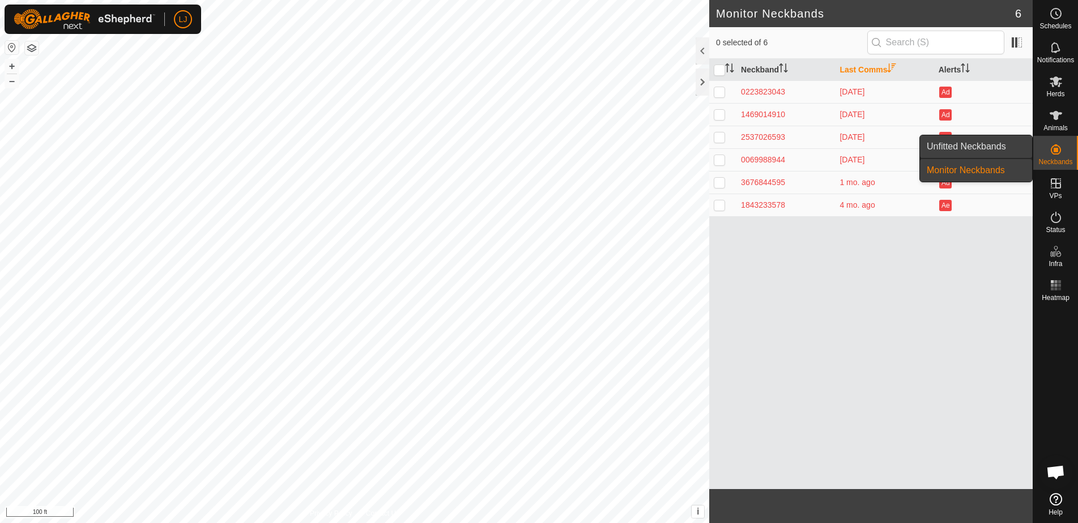
click at [965, 143] on link "Unfitted Neckbands" at bounding box center [976, 146] width 112 height 23
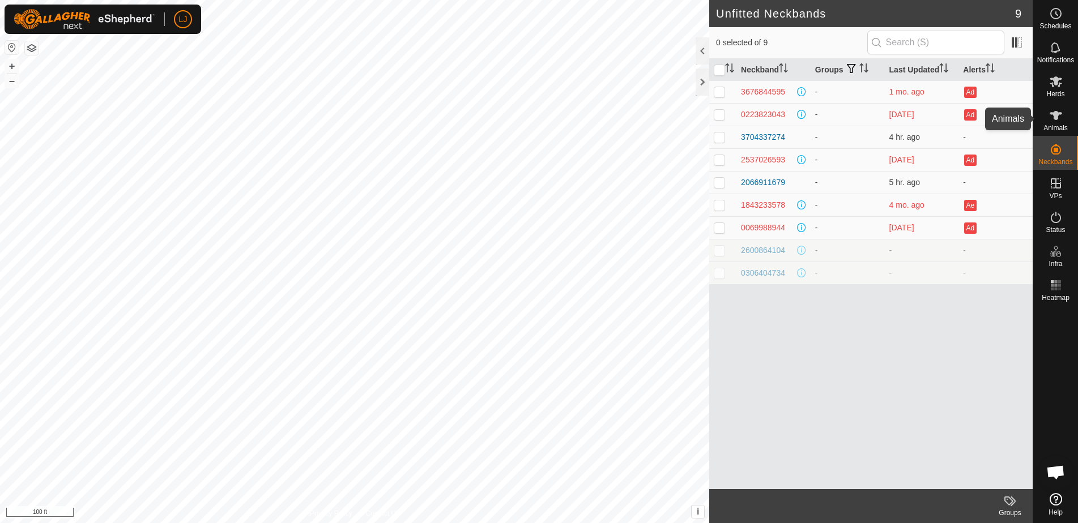
click at [1061, 125] on span "Animals" at bounding box center [1055, 128] width 24 height 7
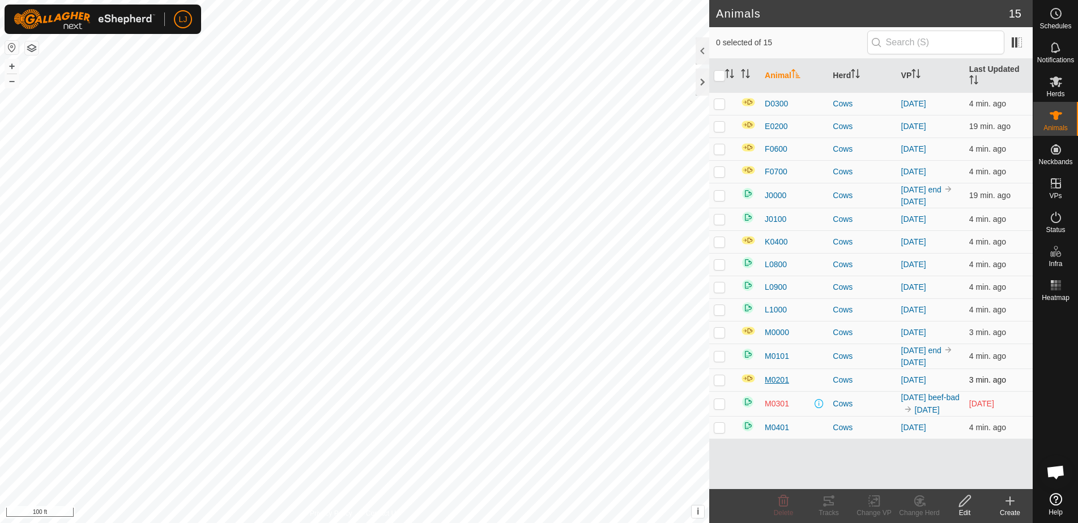
click at [780, 380] on span "M0201" at bounding box center [777, 380] width 24 height 12
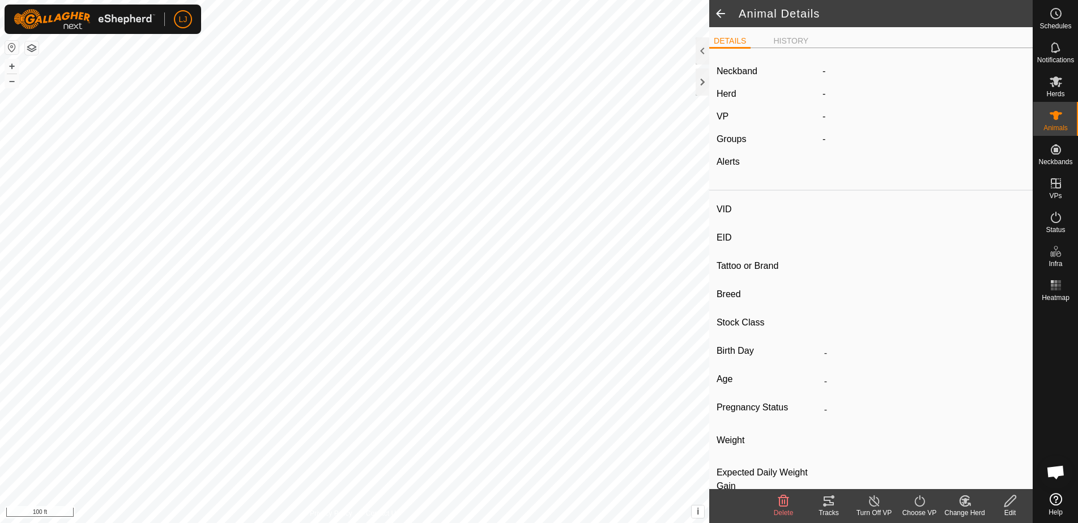
type input "M0201"
type input "-"
type input "Highland"
type input "Bull"
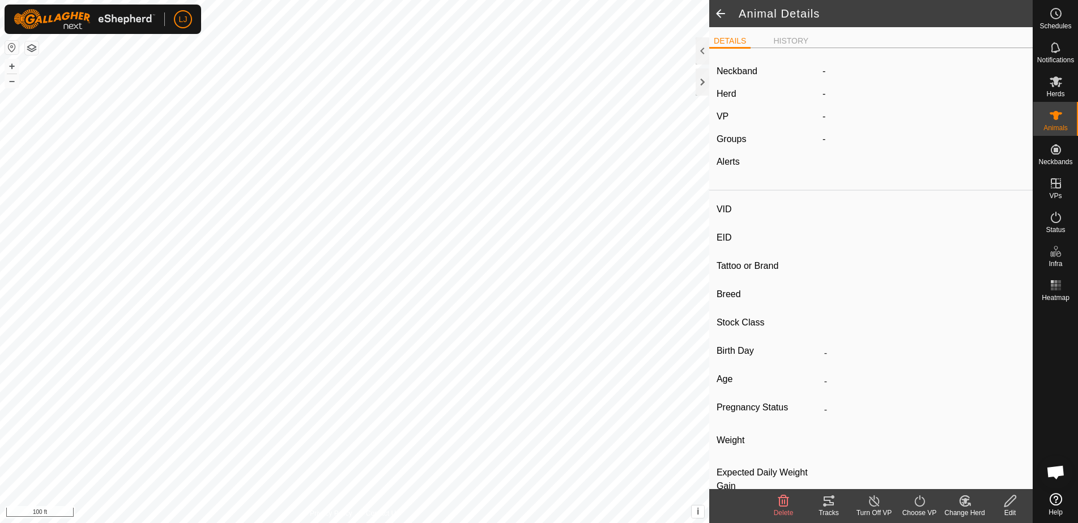
type input "-"
drag, startPoint x: 719, startPoint y: 118, endPoint x: 747, endPoint y: 119, distance: 27.8
click at [744, 119] on div "VP" at bounding box center [765, 117] width 106 height 14
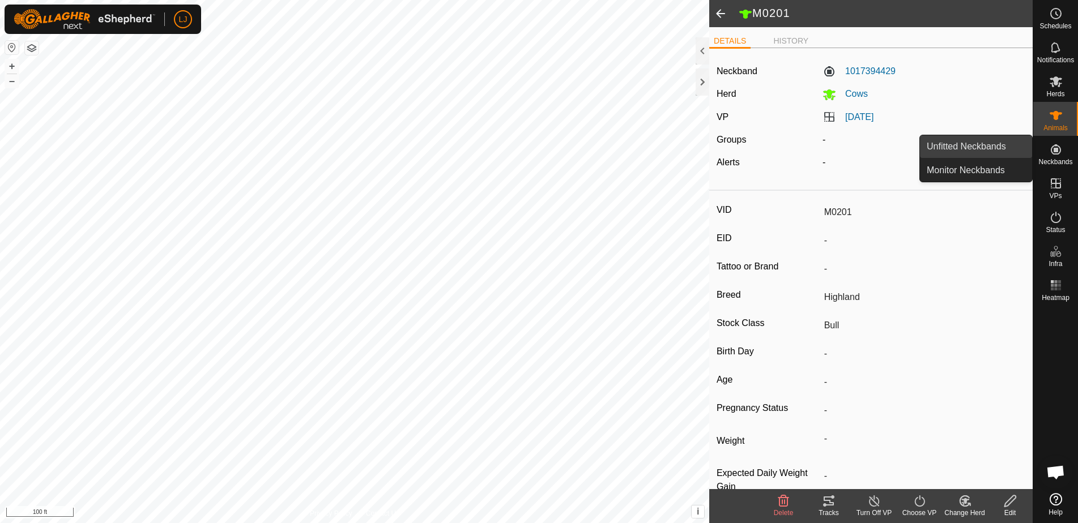
click at [1004, 154] on link "Unfitted Neckbands" at bounding box center [976, 146] width 112 height 23
